Goal: Complete application form

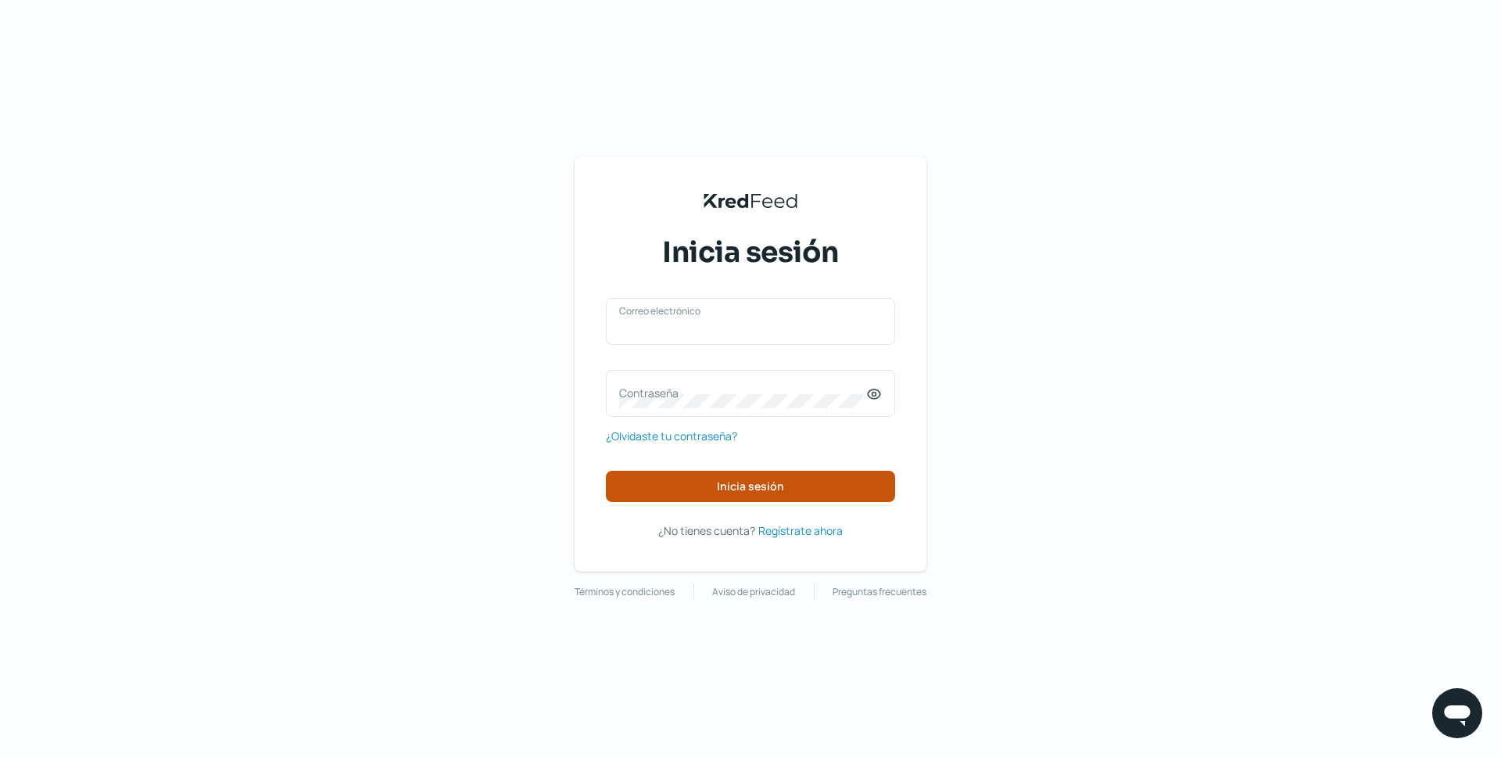
type input "[EMAIL_ADDRESS][DOMAIN_NAME]"
click at [734, 484] on span "Inicia sesión" at bounding box center [750, 486] width 67 height 11
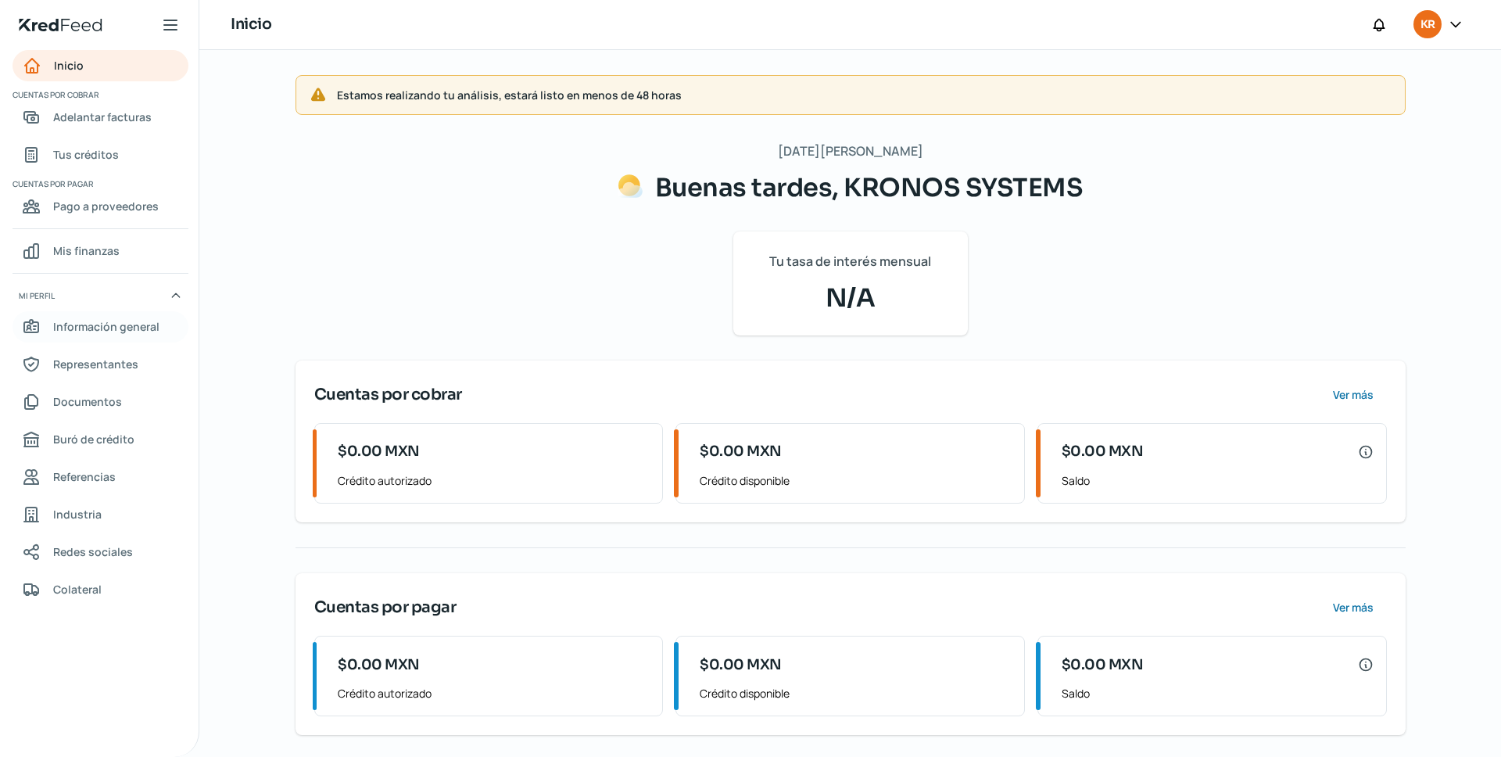
click at [108, 326] on span "Información general" at bounding box center [106, 327] width 106 height 20
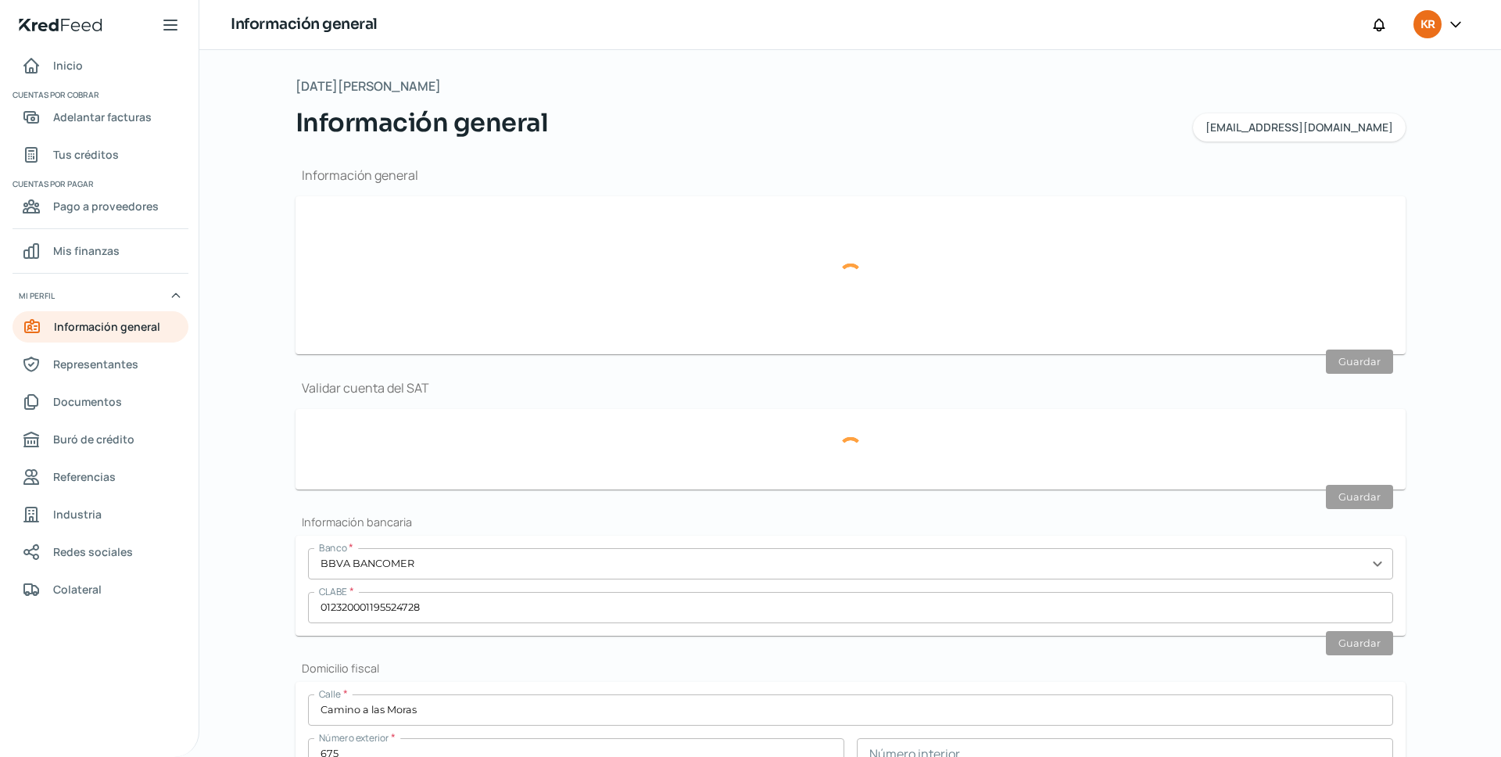
type input "[EMAIL_ADDRESS][DOMAIN_NAME]"
type input "Régimen simplificado de confianza"
type input "KRONOS SYSTEMS"
type input "33 - 2419 - 8660"
type input "KSY221110RX1"
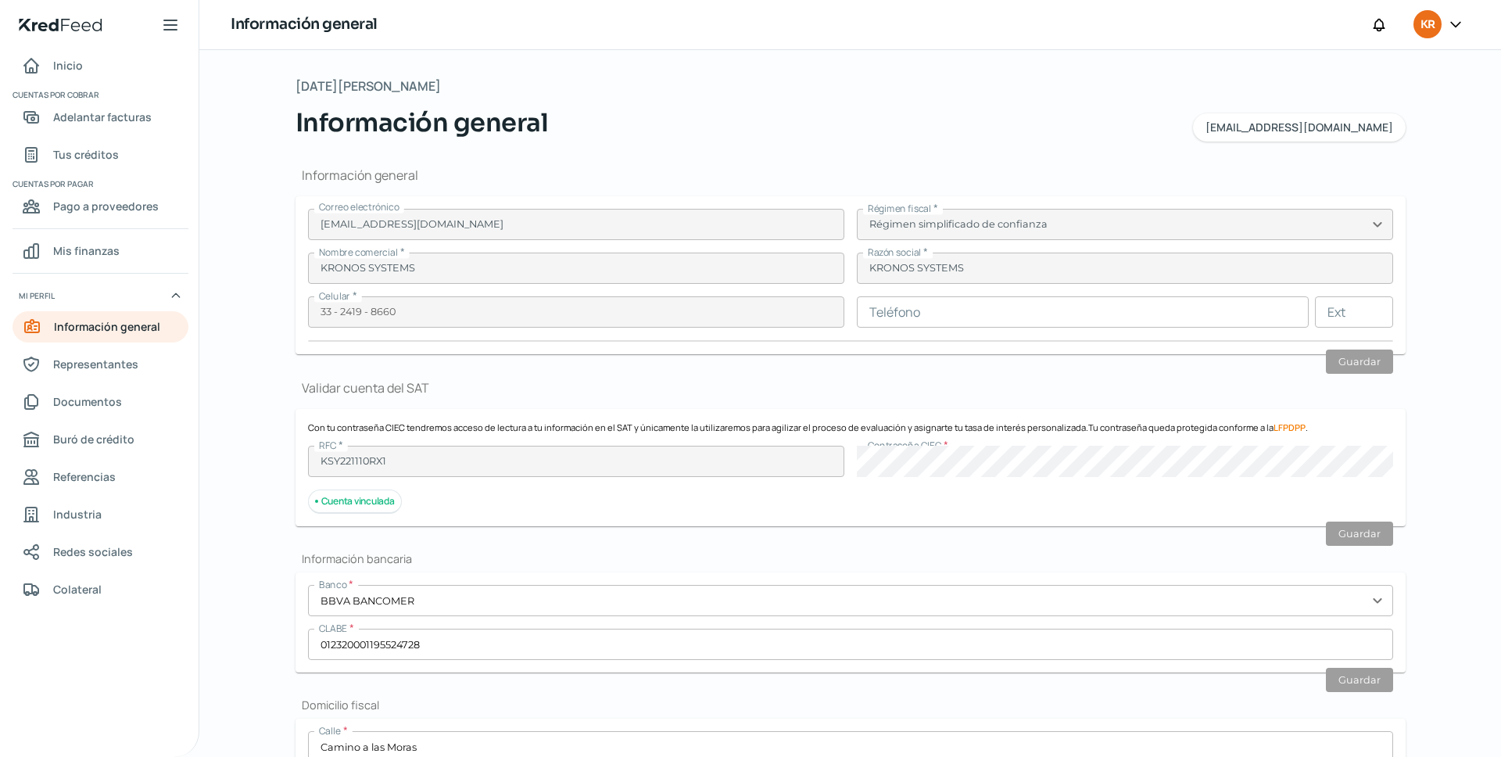
click at [932, 318] on input "text" at bounding box center [1083, 311] width 452 height 31
click at [468, 285] on div "Correo electrónico [EMAIL_ADDRESS][DOMAIN_NAME] Régimen fiscal * Régimen simpli…" at bounding box center [850, 275] width 1085 height 133
click at [420, 246] on div "Correo electrónico [EMAIL_ADDRESS][DOMAIN_NAME] Régimen fiscal * Régimen simpli…" at bounding box center [850, 275] width 1085 height 133
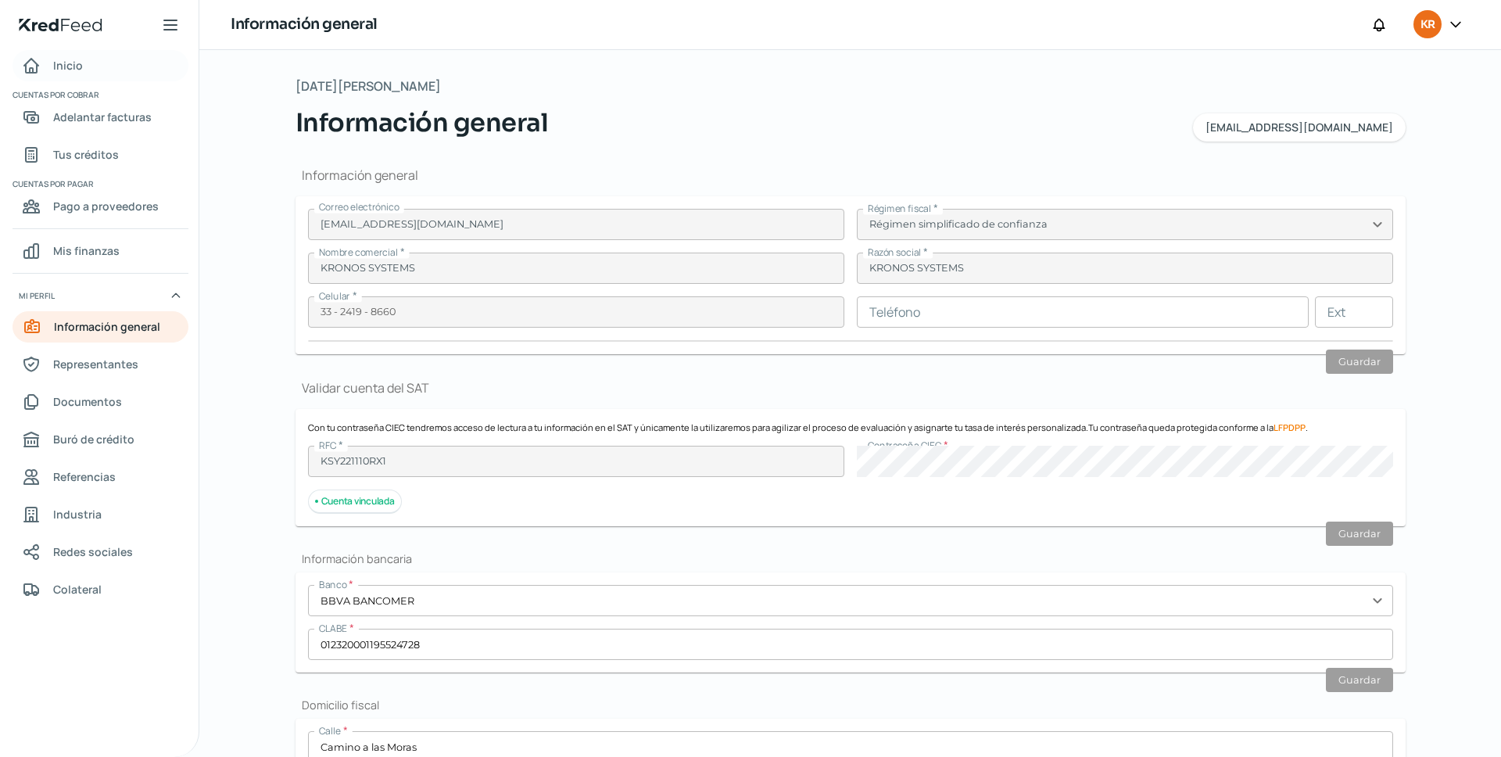
click at [70, 68] on span "Inicio" at bounding box center [68, 66] width 30 height 20
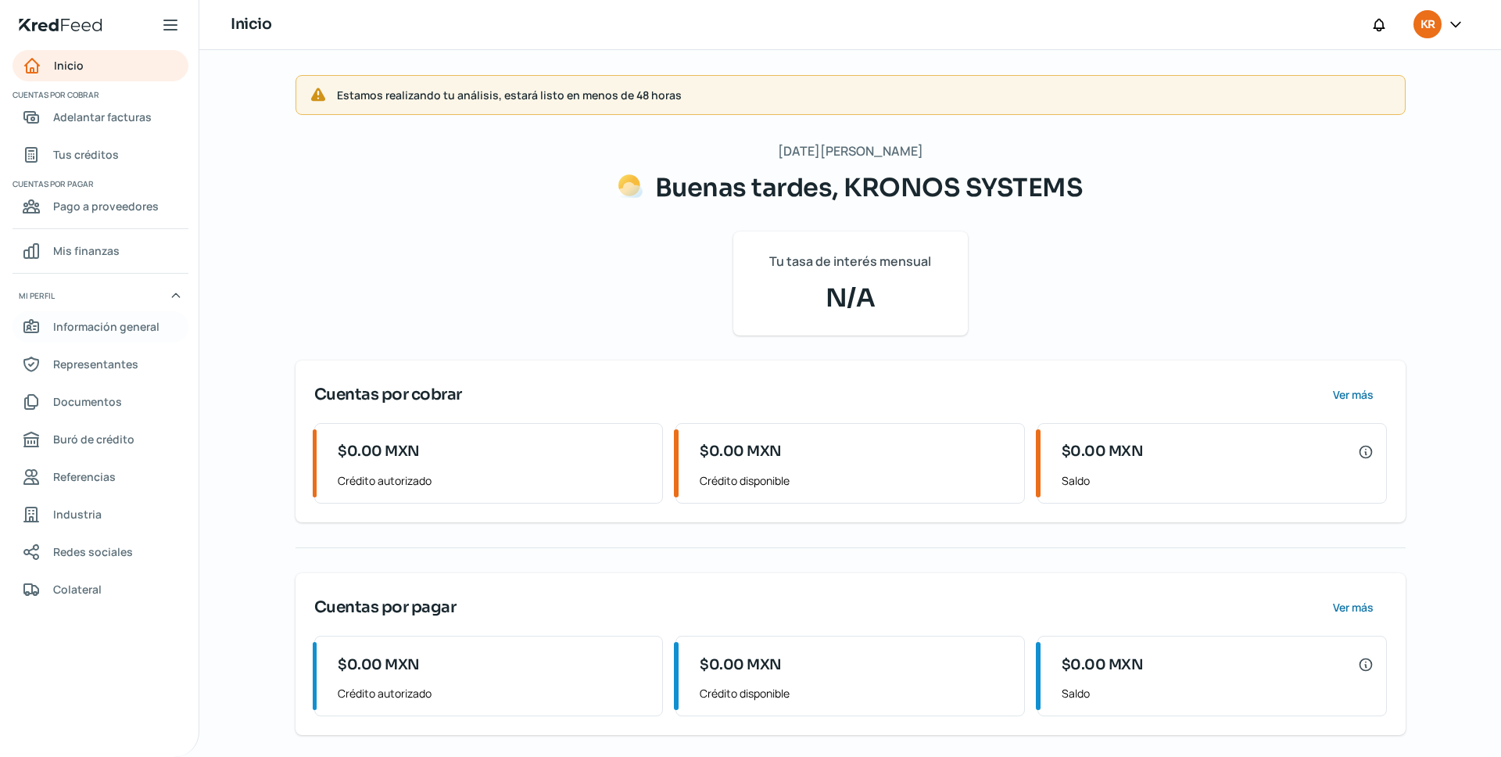
click at [103, 331] on span "Información general" at bounding box center [106, 327] width 106 height 20
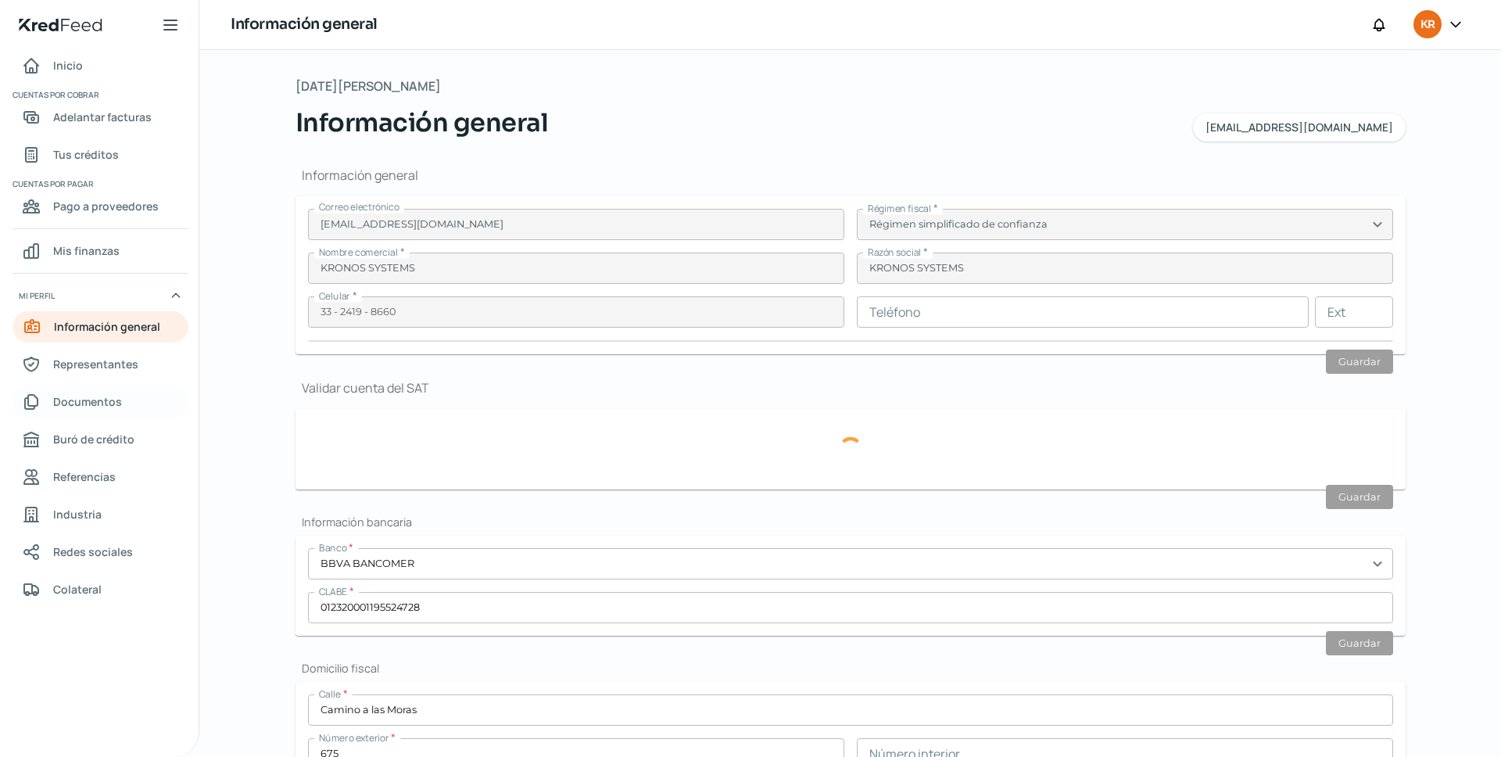
click at [83, 406] on span "Documentos" at bounding box center [87, 402] width 69 height 20
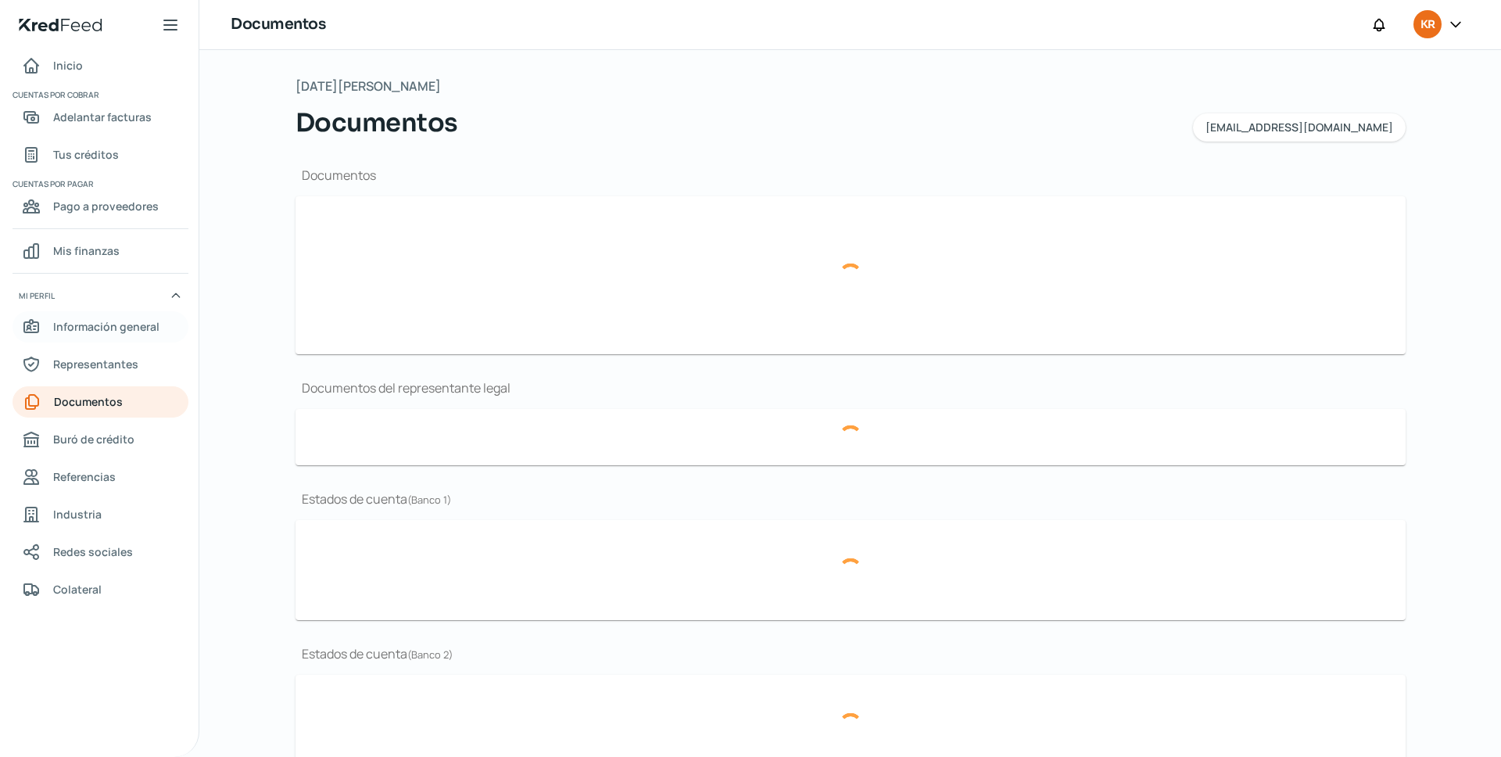
type input "CSF KS - [DATE].pdf"
type input "4-Acta Constituiva Kronos Systems SA de CV.pdf"
type input "Edo de Cuenta Kronos [DATE] - BBVA MXN.pdf"
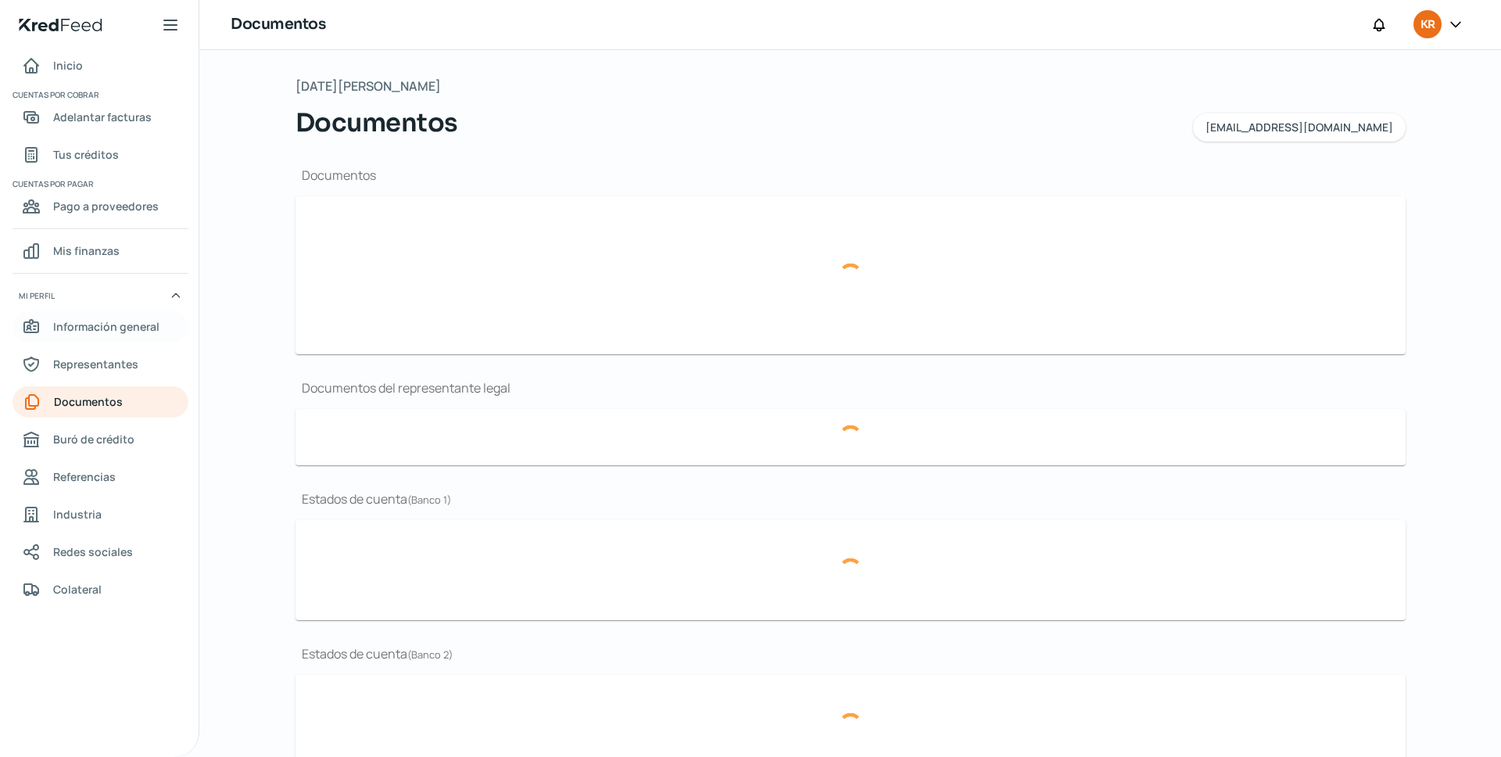
type input "Edo de Cuenta Kronos [DATE] - BBVA USD.pdf"
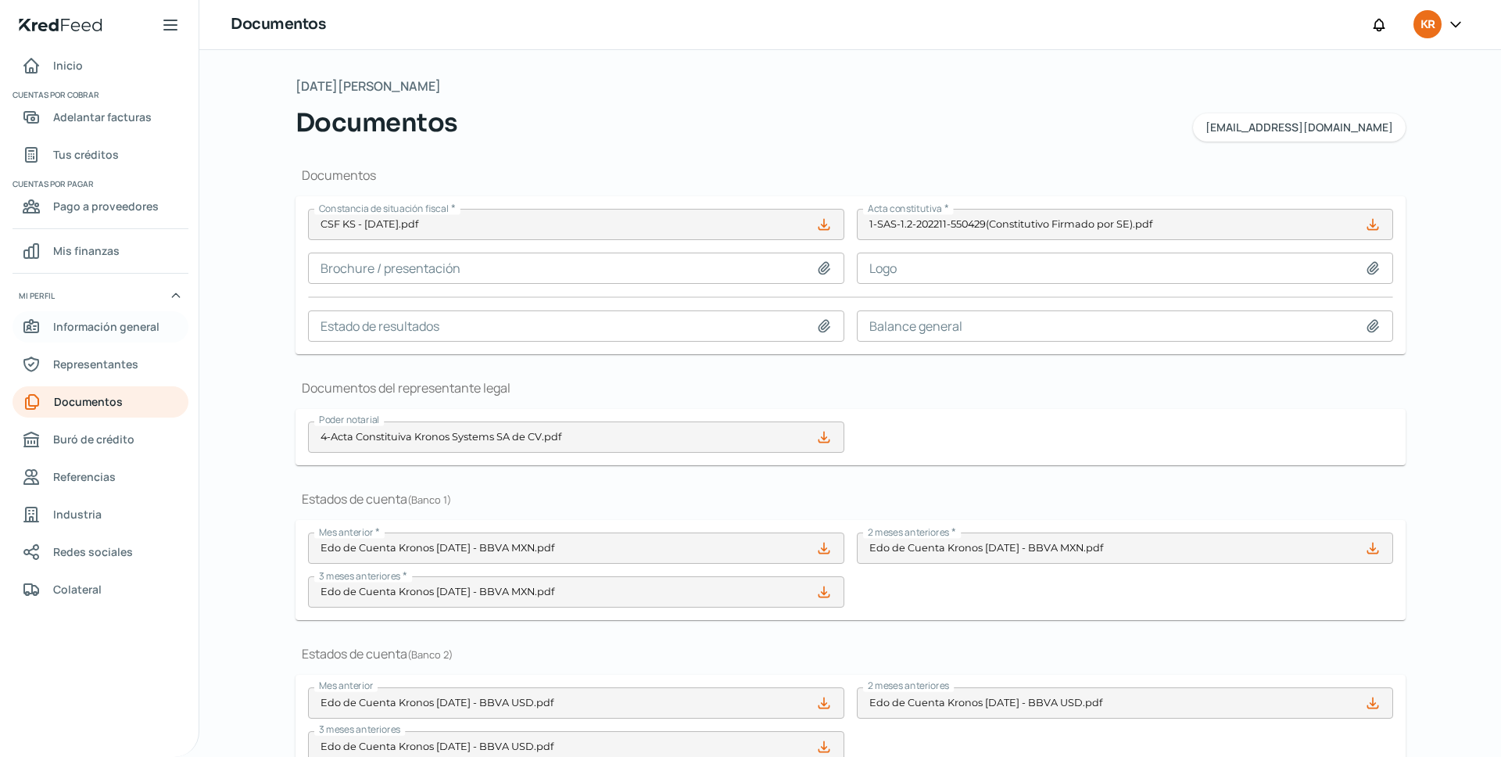
click at [91, 326] on span "Información general" at bounding box center [106, 327] width 106 height 20
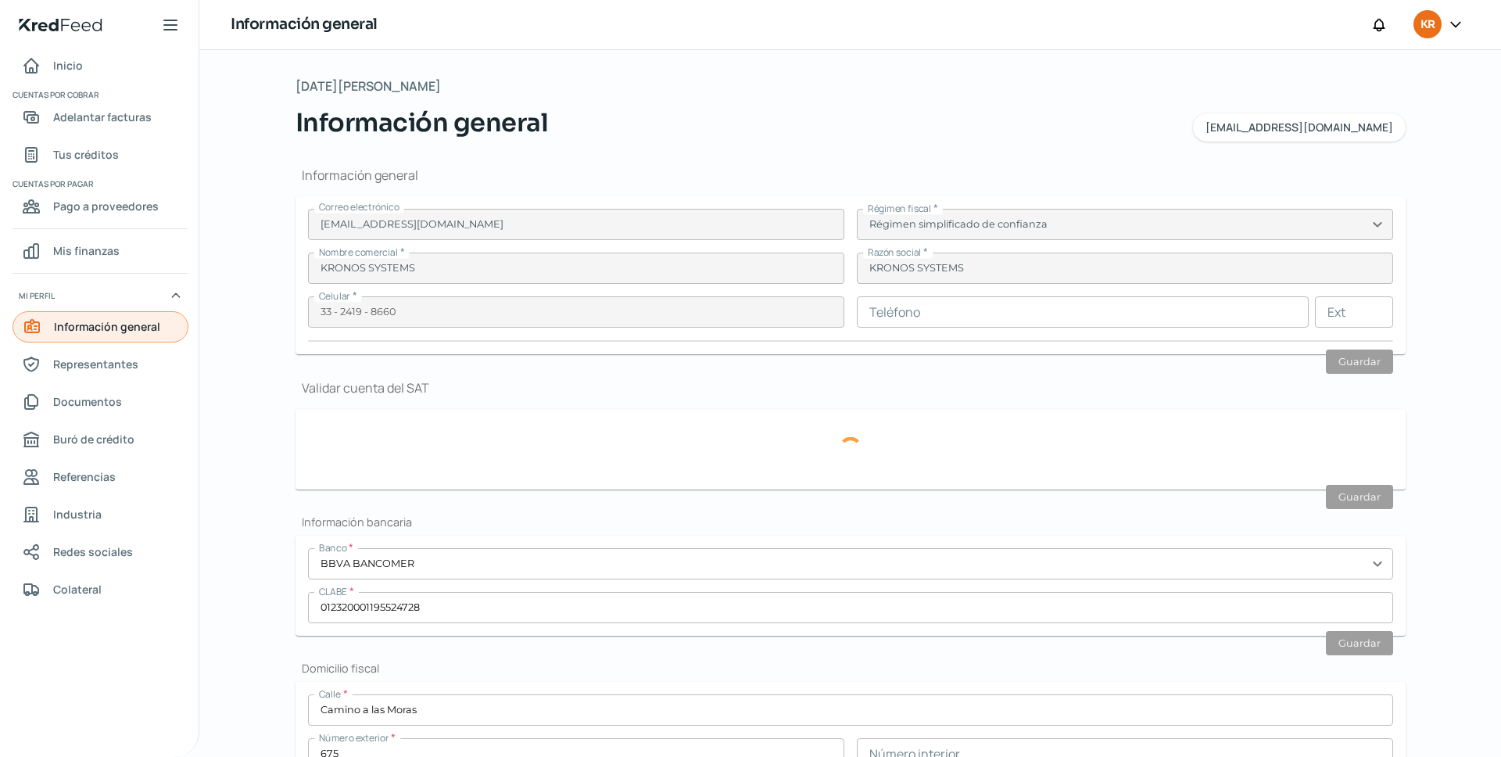
type input "KSY221110RX1"
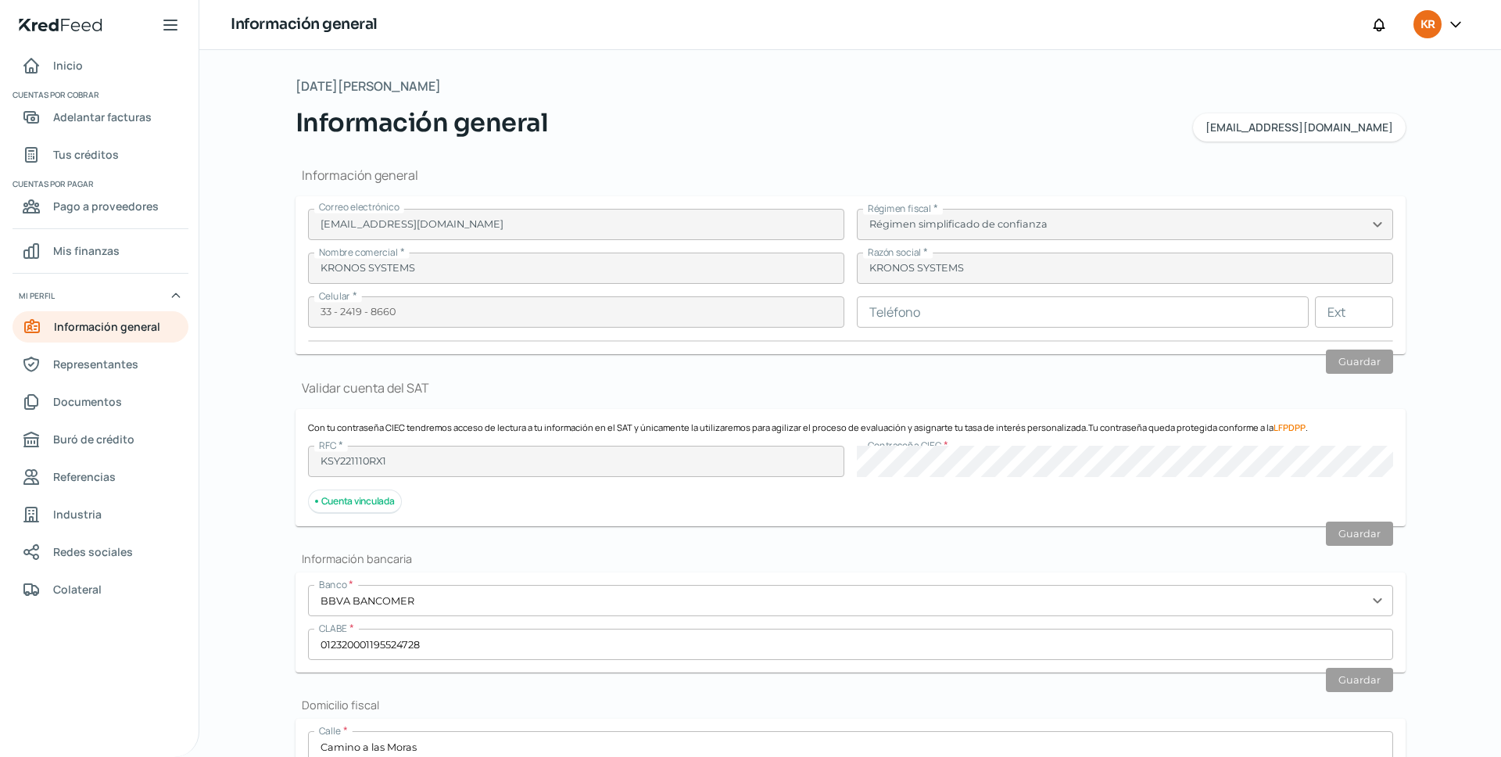
click at [1460, 26] on icon at bounding box center [1456, 24] width 16 height 16
click at [1313, 212] on span "Cerrar sesión" at bounding box center [1321, 211] width 70 height 20
